Goal: Navigation & Orientation: Go to known website

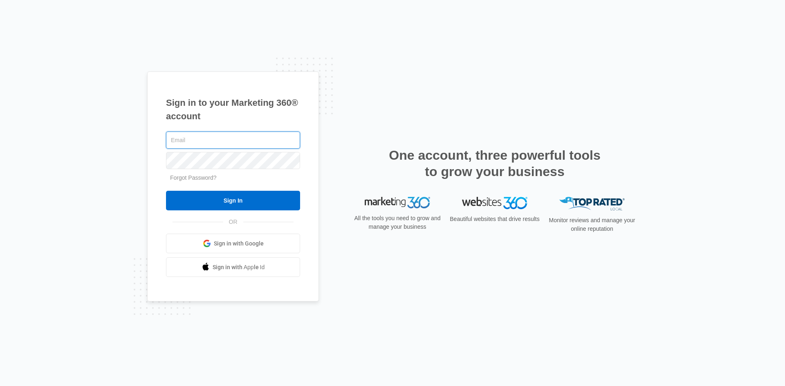
click at [186, 141] on input "text" at bounding box center [233, 140] width 134 height 17
type input "[EMAIL_ADDRESS][DOMAIN_NAME]"
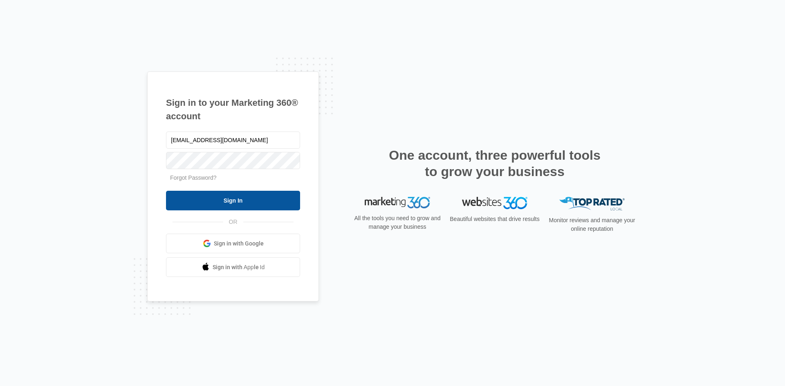
click at [242, 195] on input "Sign In" at bounding box center [233, 201] width 134 height 20
